Goal: Information Seeking & Learning: Learn about a topic

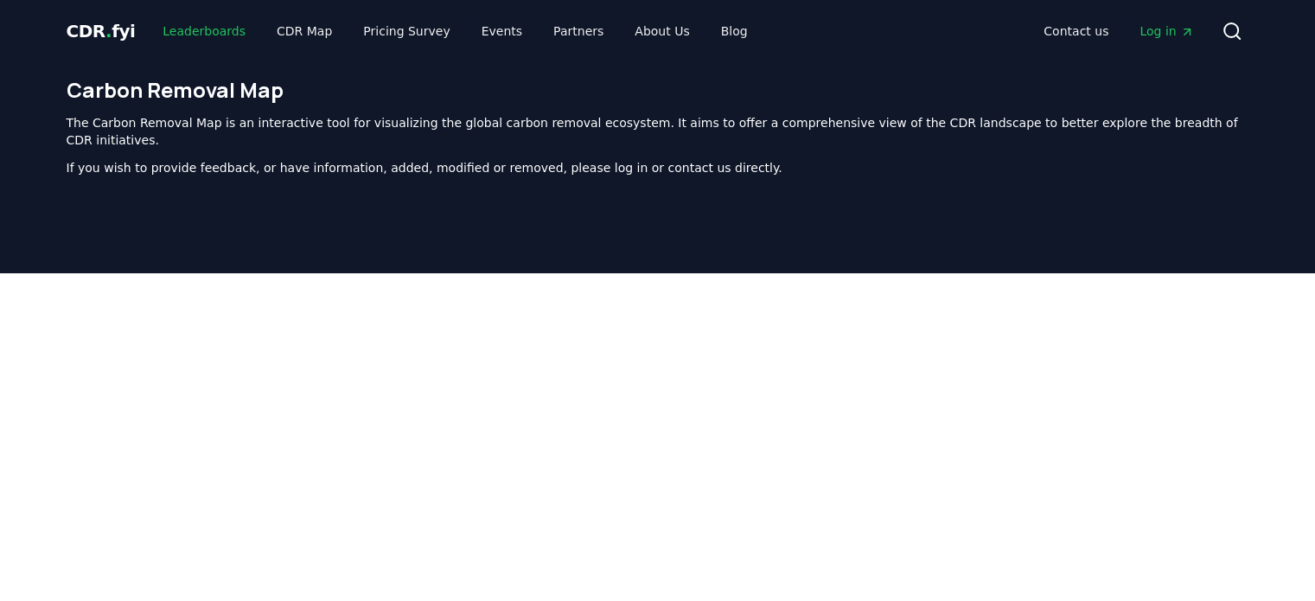
click at [211, 28] on link "Leaderboards" at bounding box center [204, 31] width 111 height 31
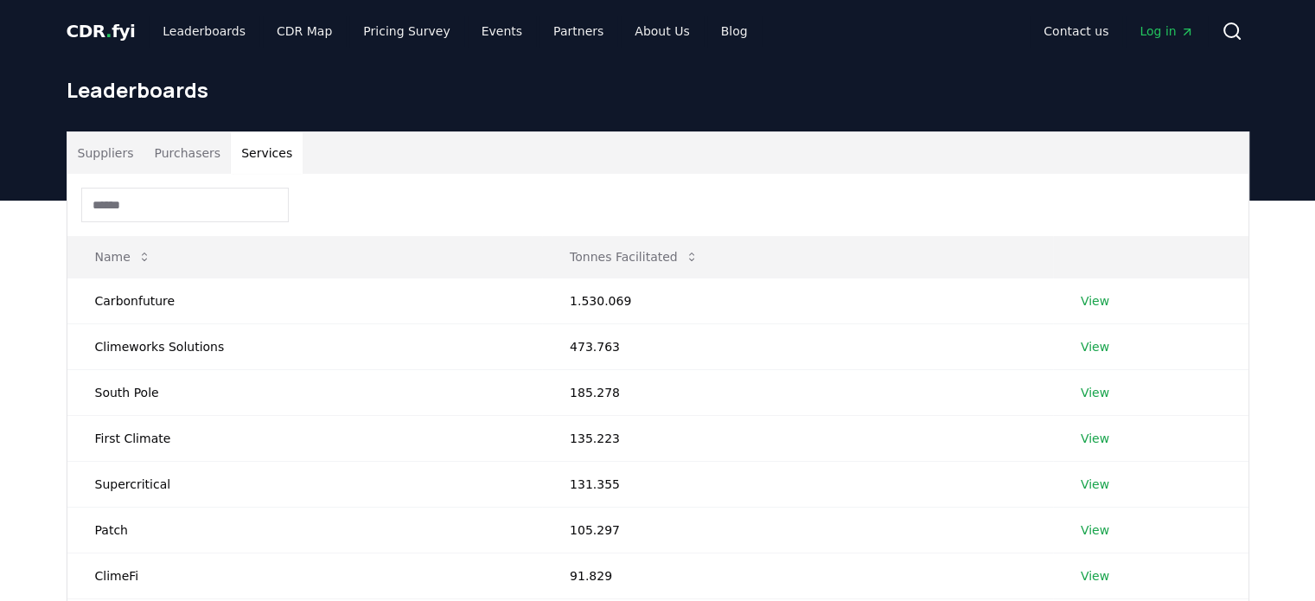
click at [278, 152] on button "Services" at bounding box center [267, 153] width 72 height 42
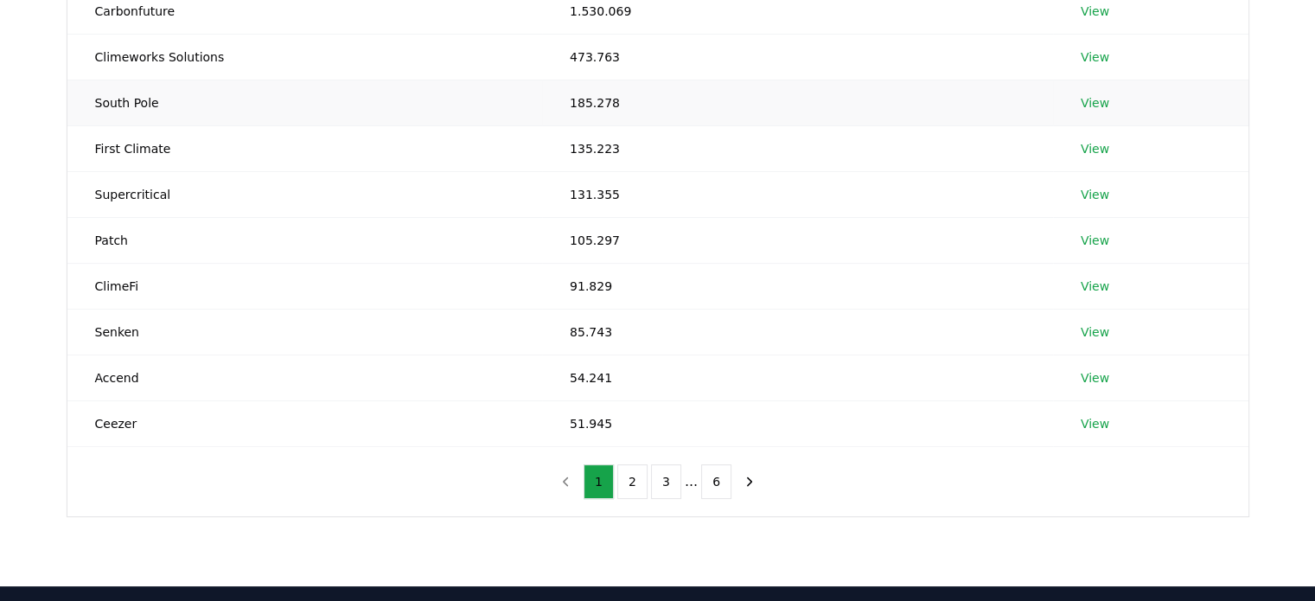
scroll to position [291, 0]
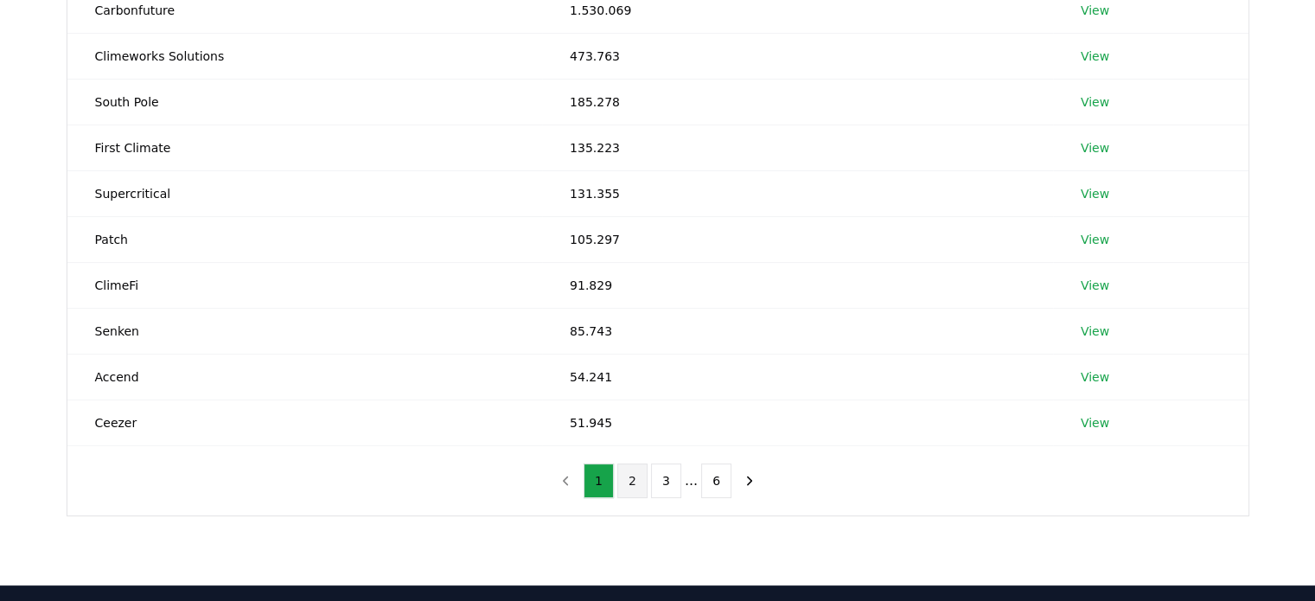
click at [633, 490] on button "2" at bounding box center [633, 481] width 30 height 35
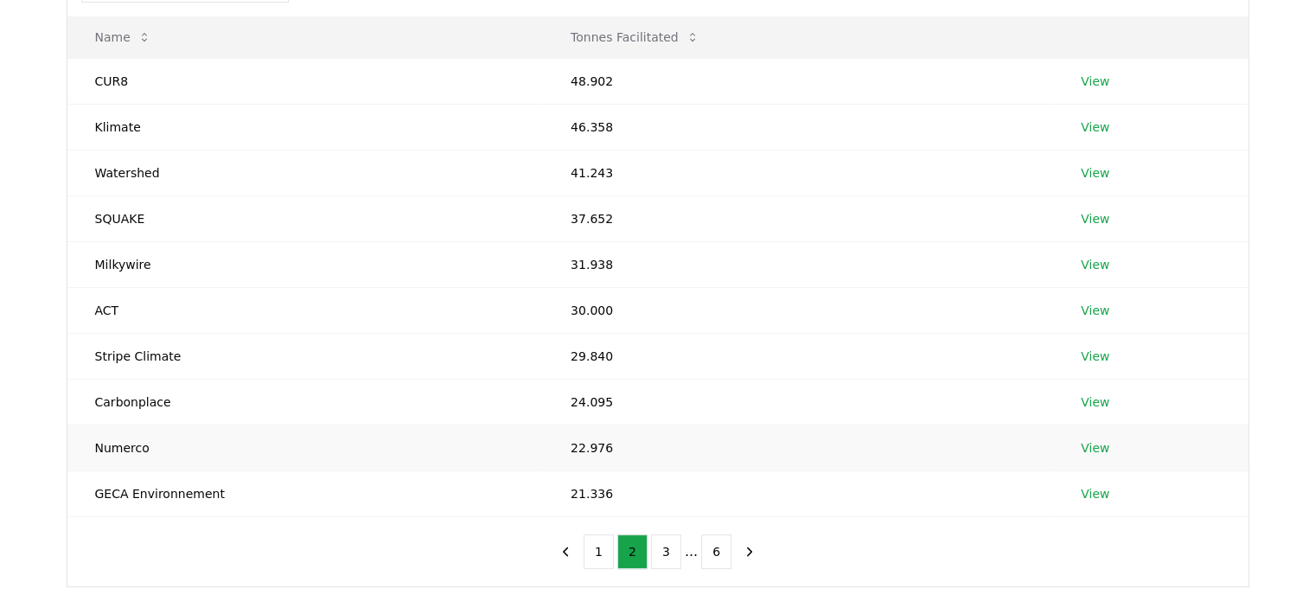
scroll to position [235, 0]
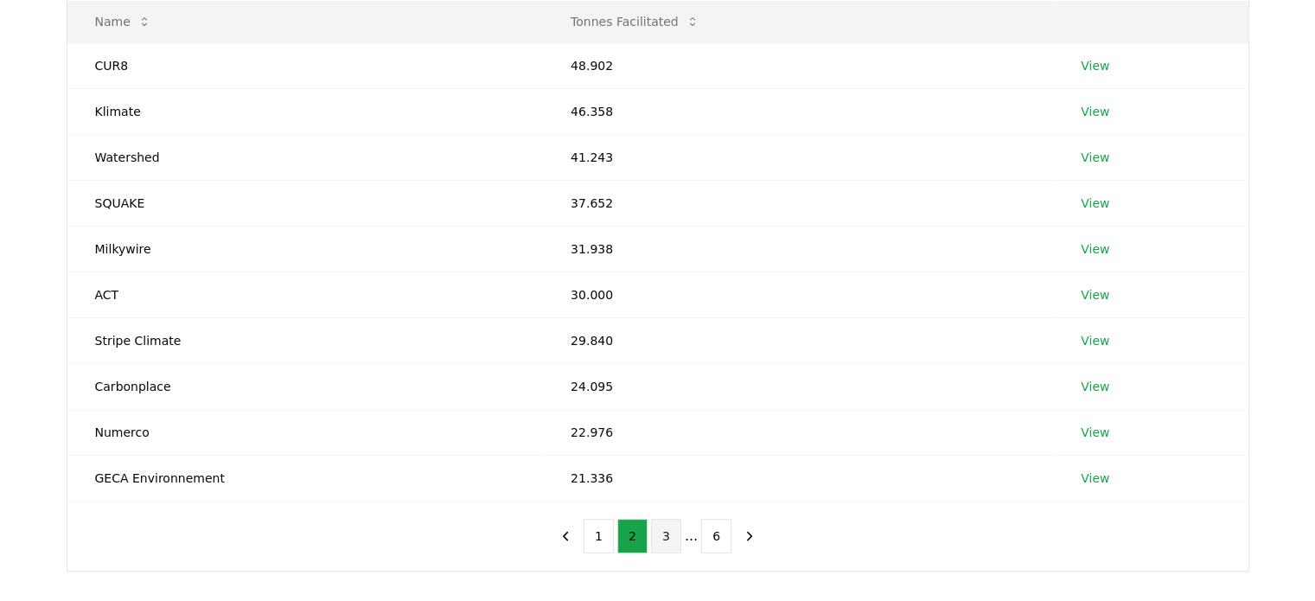
click at [671, 526] on button "3" at bounding box center [666, 536] width 30 height 35
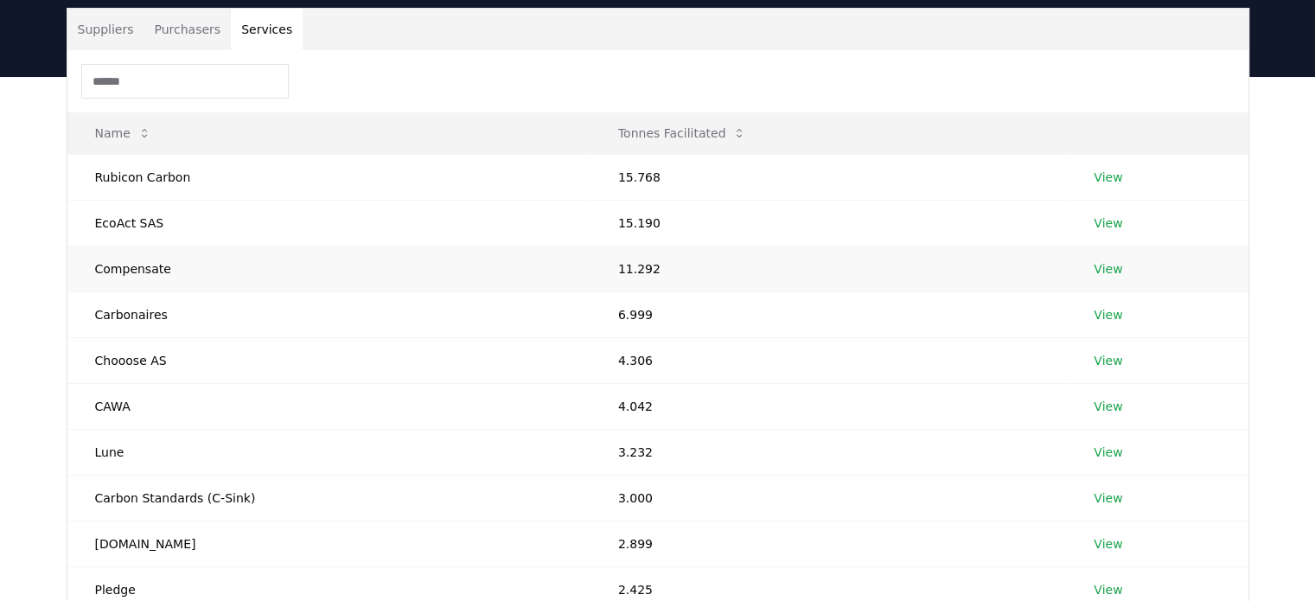
scroll to position [121, 0]
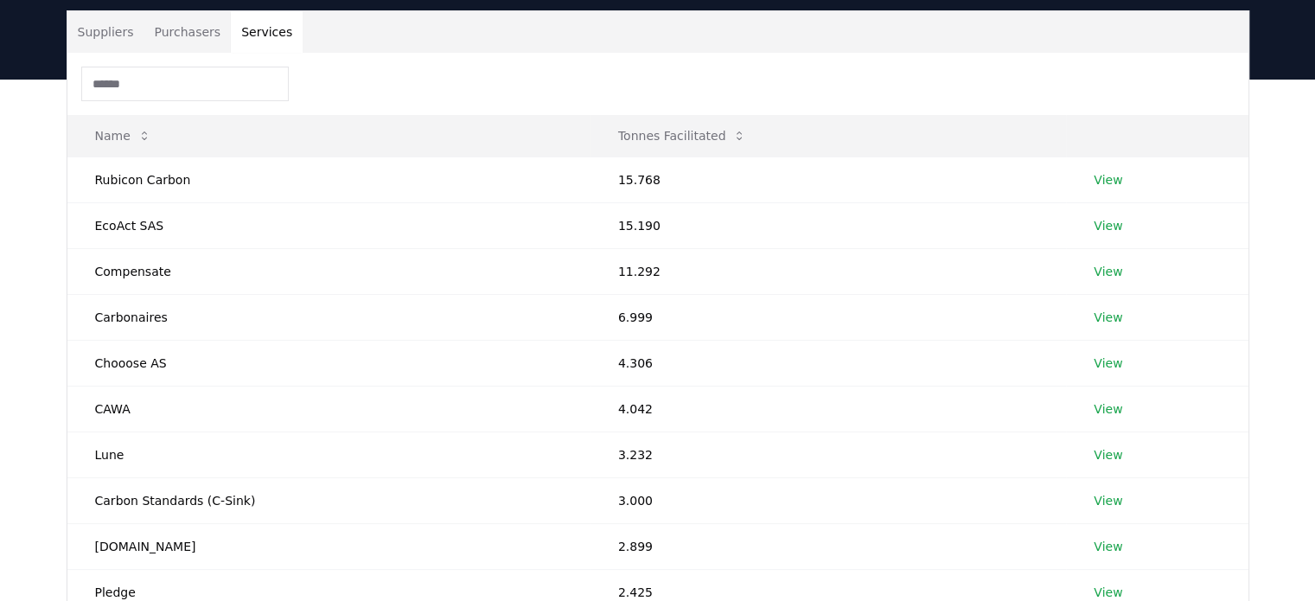
click at [194, 84] on input at bounding box center [185, 84] width 208 height 35
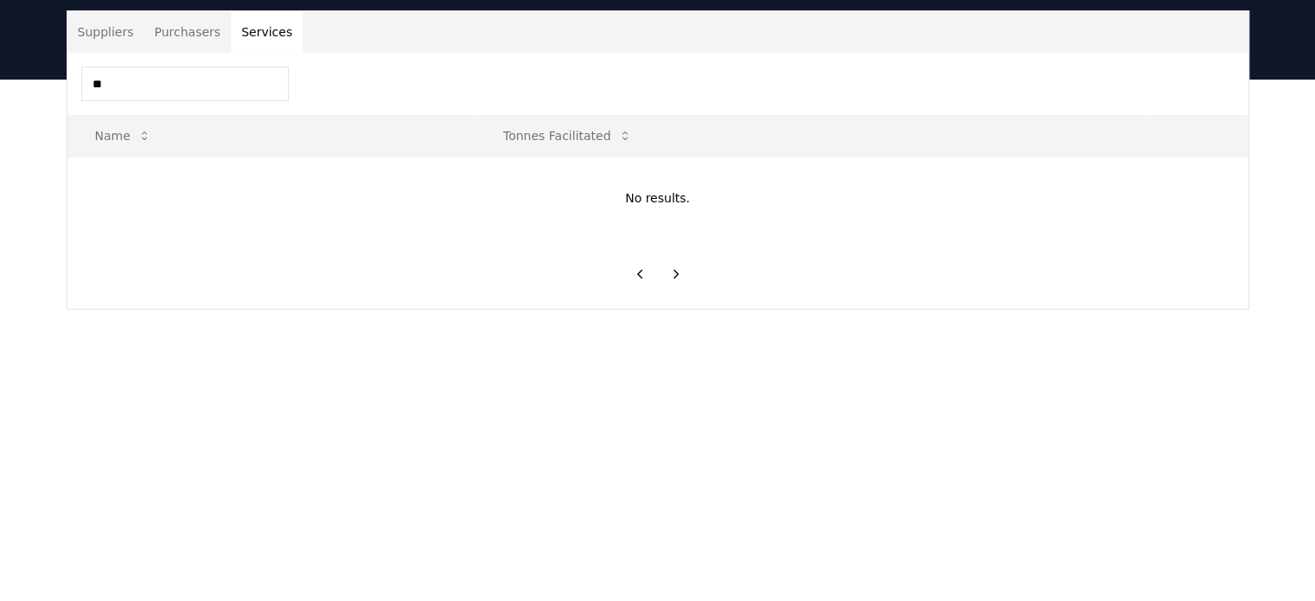
type input "*"
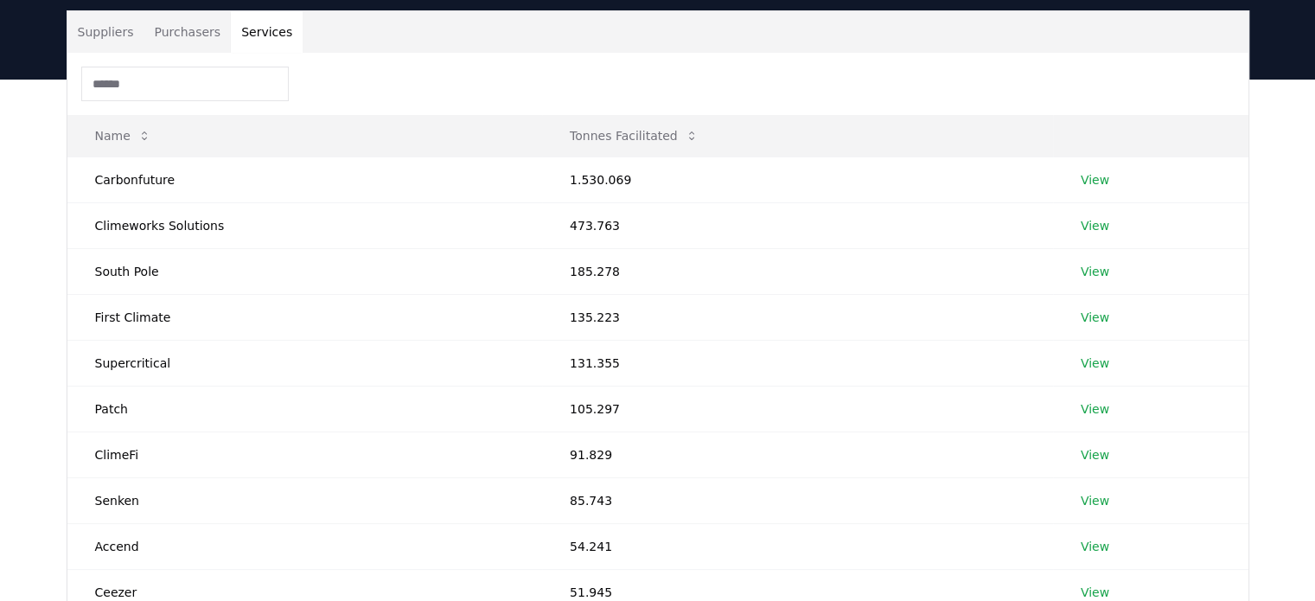
click at [93, 34] on button "Suppliers" at bounding box center [105, 32] width 77 height 42
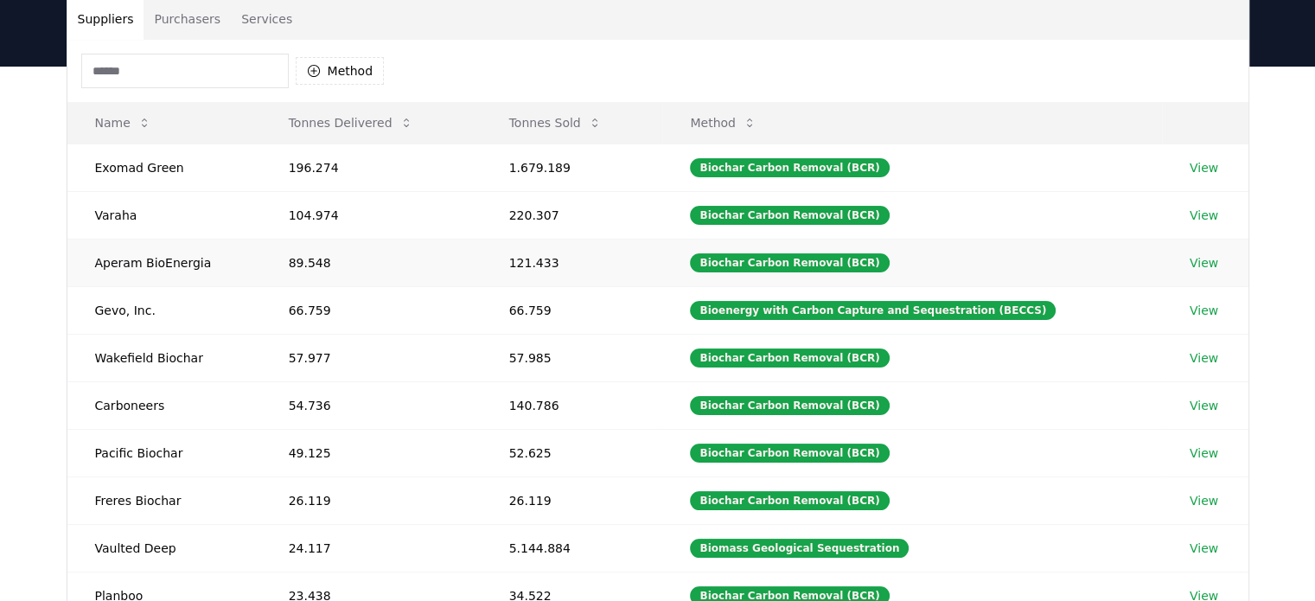
scroll to position [0, 0]
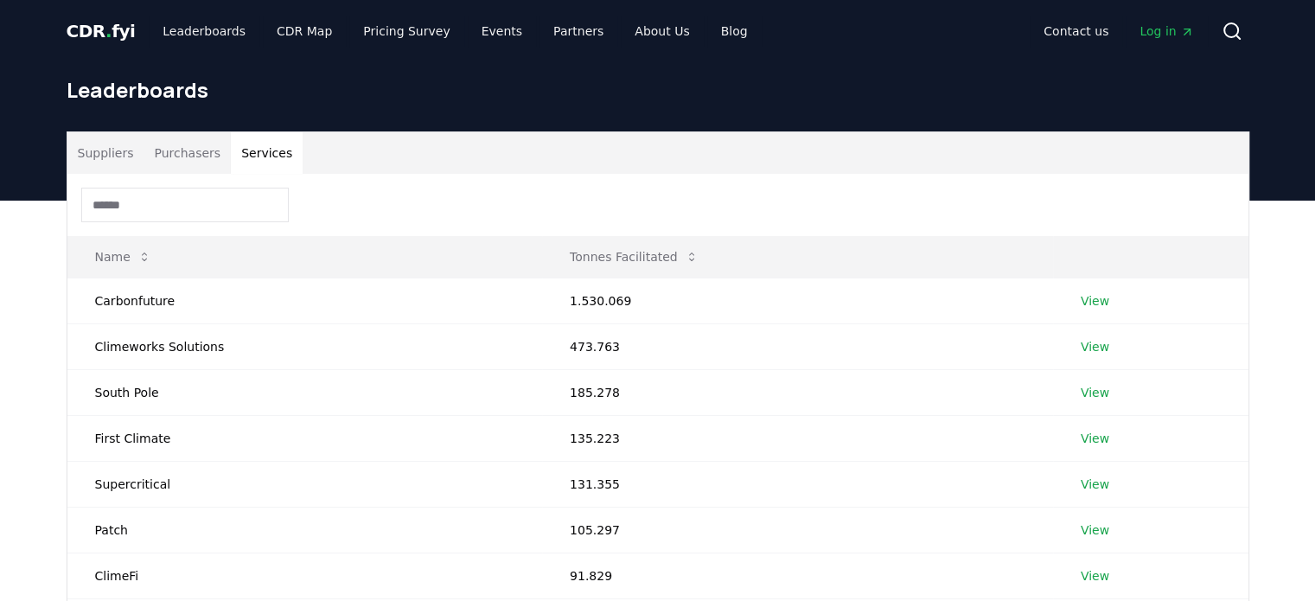
click at [256, 157] on button "Services" at bounding box center [267, 153] width 72 height 42
